Goal: Browse casually: Explore the website without a specific task or goal

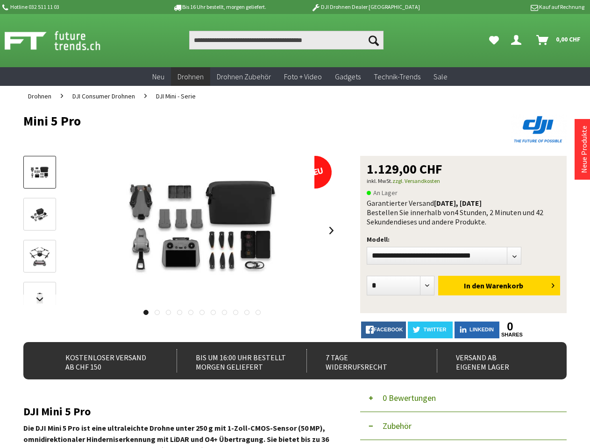
click at [295, 224] on img at bounding box center [202, 230] width 224 height 149
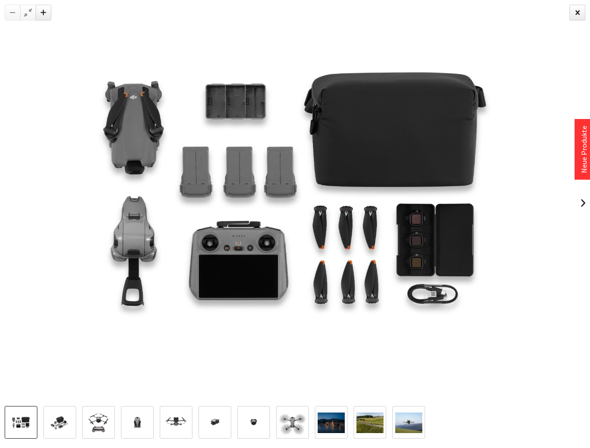
click at [295, 277] on img at bounding box center [295, 203] width 590 height 393
click at [40, 300] on img at bounding box center [295, 203] width 590 height 393
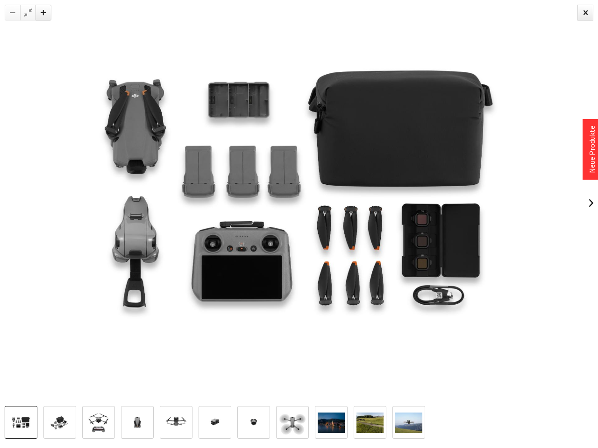
click at [202, 231] on img at bounding box center [299, 203] width 598 height 399
click at [332, 231] on img at bounding box center [299, 203] width 598 height 399
click at [145, 312] on img at bounding box center [299, 203] width 598 height 399
click at [156, 312] on img at bounding box center [299, 203] width 598 height 399
click at [168, 312] on img at bounding box center [299, 203] width 598 height 399
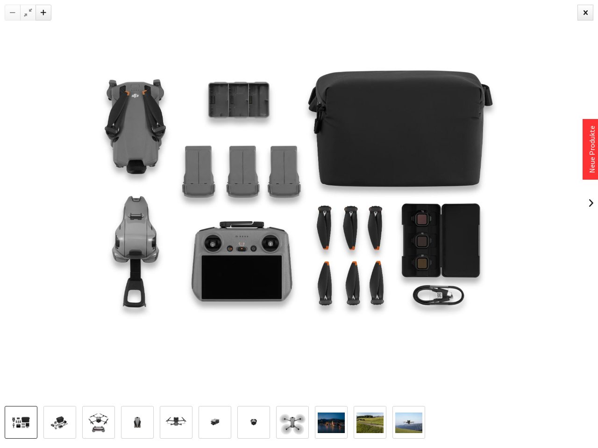
click at [179, 312] on img at bounding box center [299, 203] width 598 height 399
click at [191, 312] on img at bounding box center [299, 203] width 598 height 399
